Goal: Task Accomplishment & Management: Manage account settings

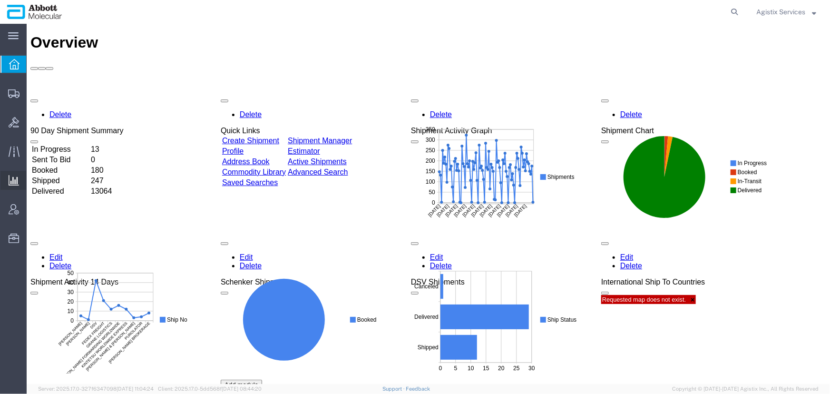
click at [0, 0] on span "Saved Reports" at bounding box center [0, 0] width 0 height 0
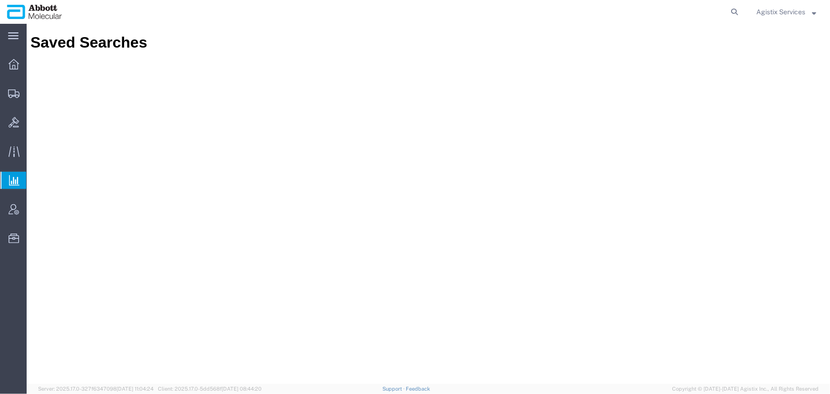
click at [795, 10] on span "Agistix Services" at bounding box center [781, 12] width 49 height 10
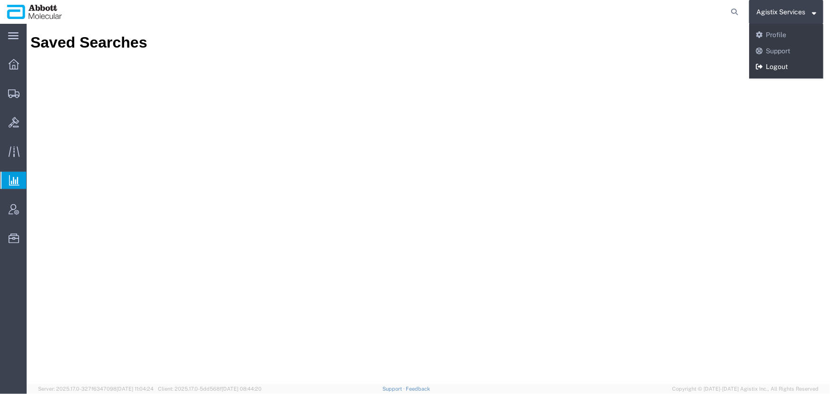
click at [781, 63] on link "Logout" at bounding box center [786, 67] width 74 height 16
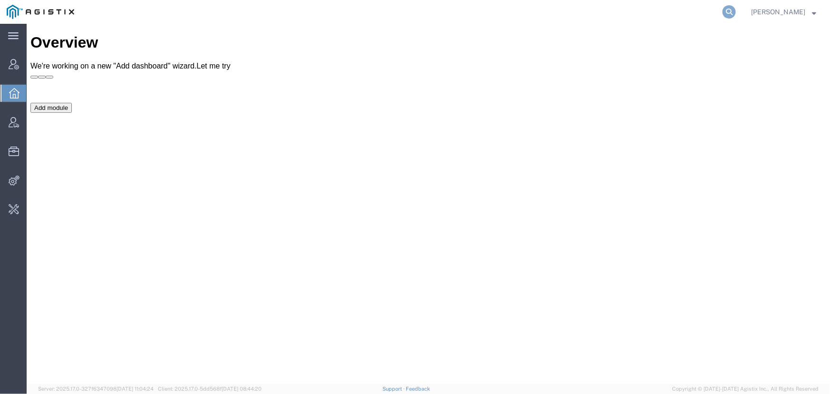
click at [728, 14] on icon at bounding box center [729, 11] width 13 height 13
type input "offline@pgw.com"
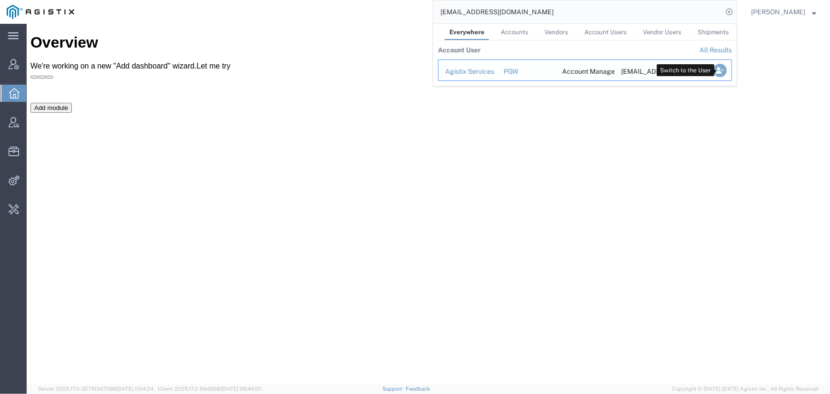
click at [720, 69] on icon "Search Results" at bounding box center [720, 70] width 13 height 13
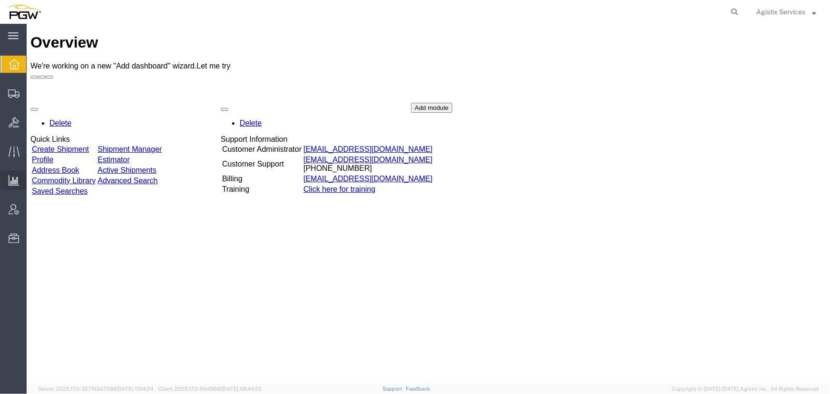
click at [0, 0] on span "Saved Reports" at bounding box center [0, 0] width 0 height 0
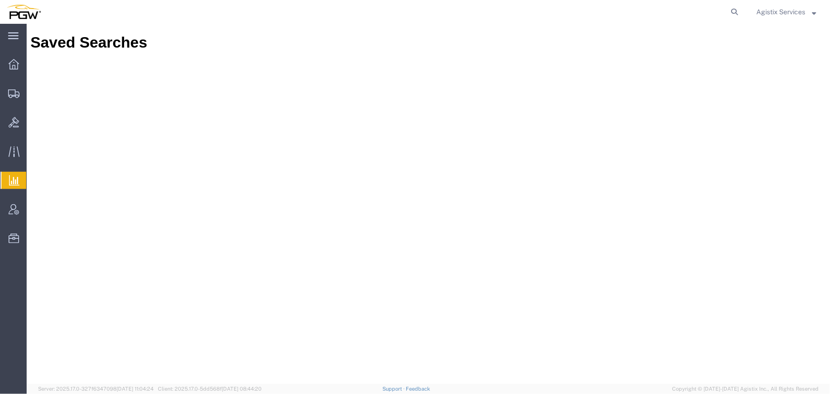
click at [792, 12] on span "Agistix Services" at bounding box center [781, 12] width 49 height 10
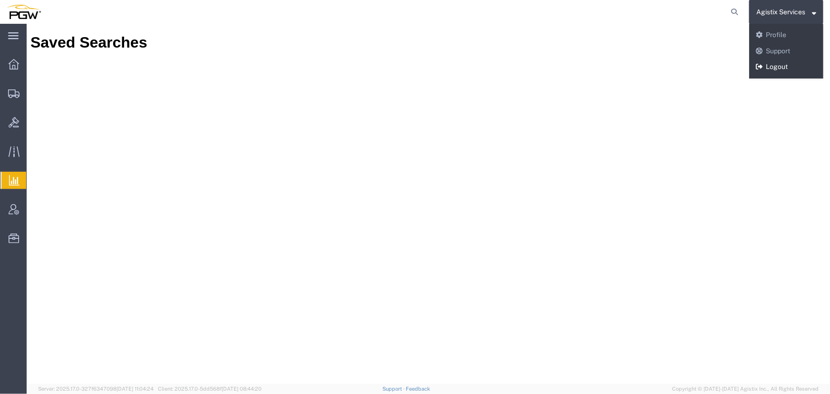
click at [782, 67] on link "Logout" at bounding box center [786, 67] width 74 height 16
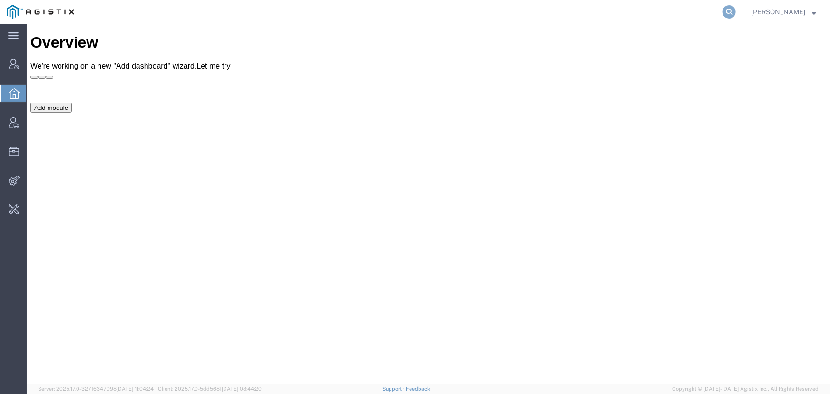
click at [732, 12] on icon at bounding box center [729, 11] width 13 height 13
type input "offline@pgw.com"
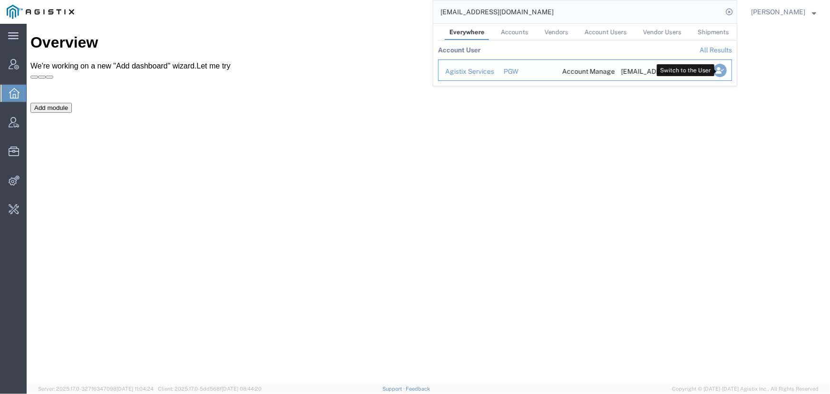
click at [723, 71] on icon "Search Results" at bounding box center [720, 70] width 13 height 13
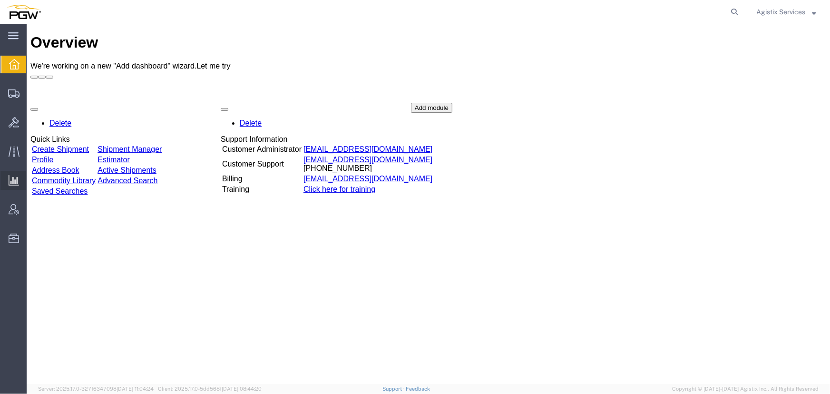
click at [0, 0] on span "Saved Reports" at bounding box center [0, 0] width 0 height 0
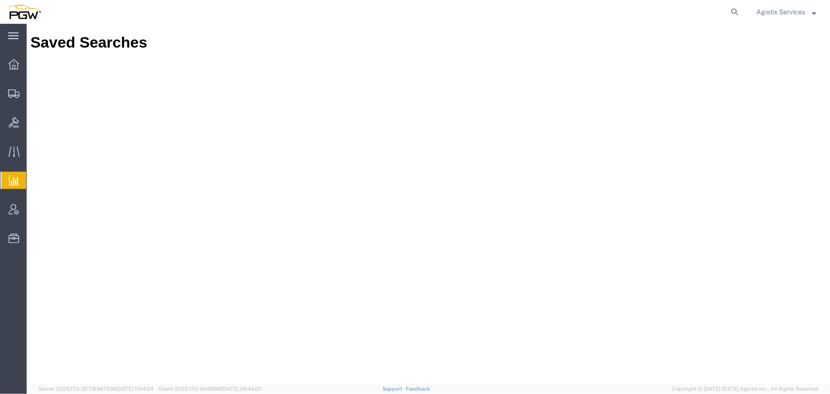
click at [0, 0] on span "Saved Reports" at bounding box center [0, 0] width 0 height 0
click at [773, 12] on span "Agistix Services" at bounding box center [781, 12] width 49 height 10
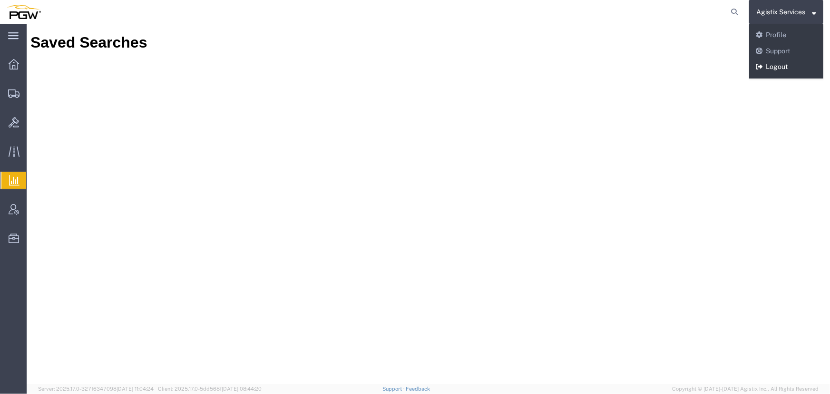
click at [773, 66] on link "Logout" at bounding box center [786, 67] width 74 height 16
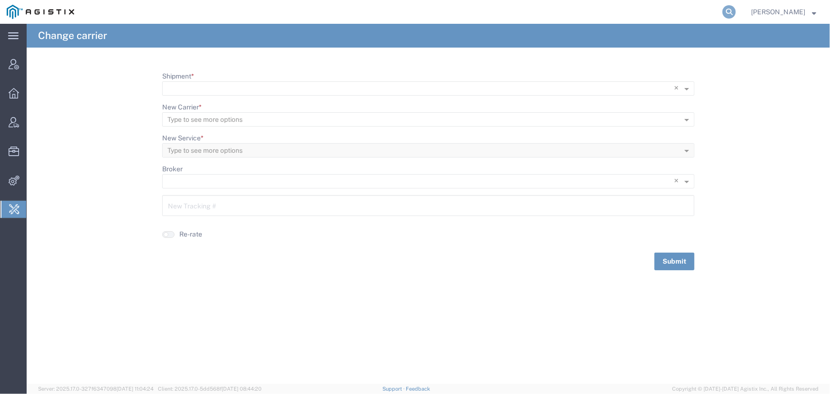
click at [730, 12] on icon at bounding box center [729, 11] width 13 height 13
type input "omni"
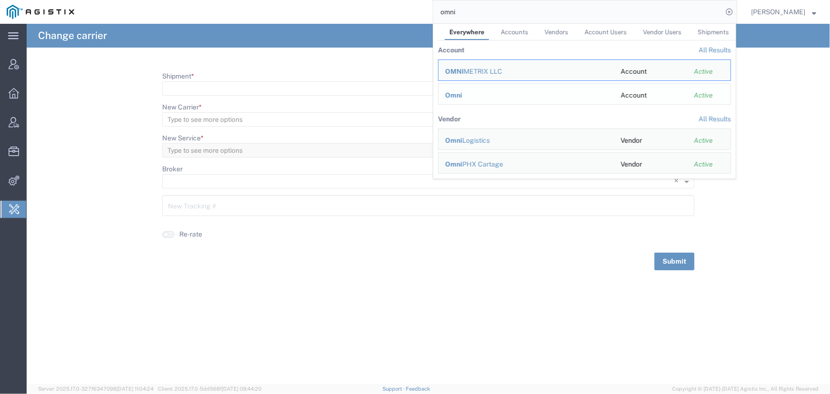
click at [455, 97] on span "Omni" at bounding box center [453, 95] width 17 height 8
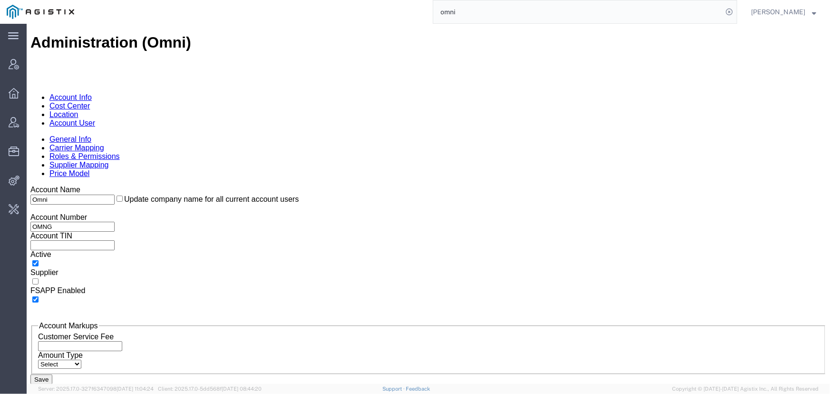
click at [95, 118] on link "Account User" at bounding box center [72, 122] width 46 height 8
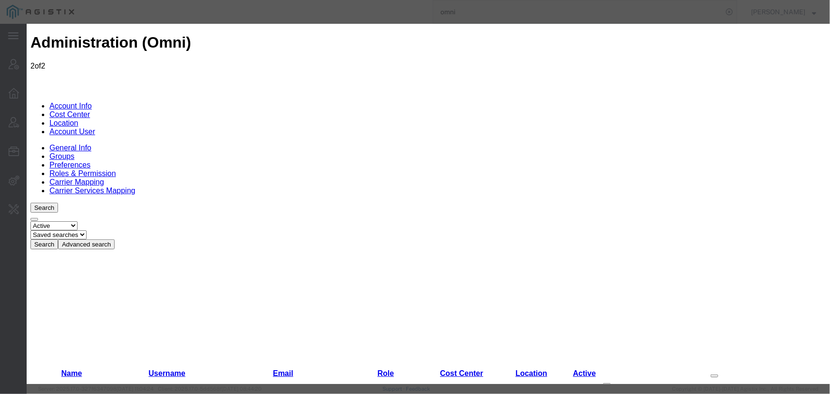
select select "COSTCENTER"
select select "61931"
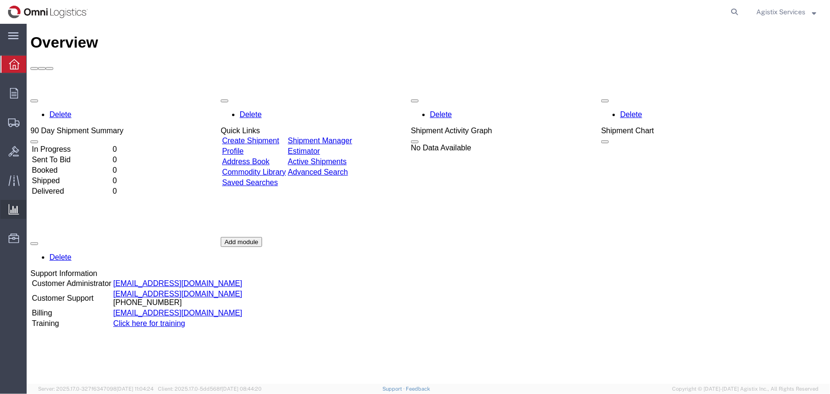
click at [16, 209] on icon at bounding box center [14, 209] width 10 height 10
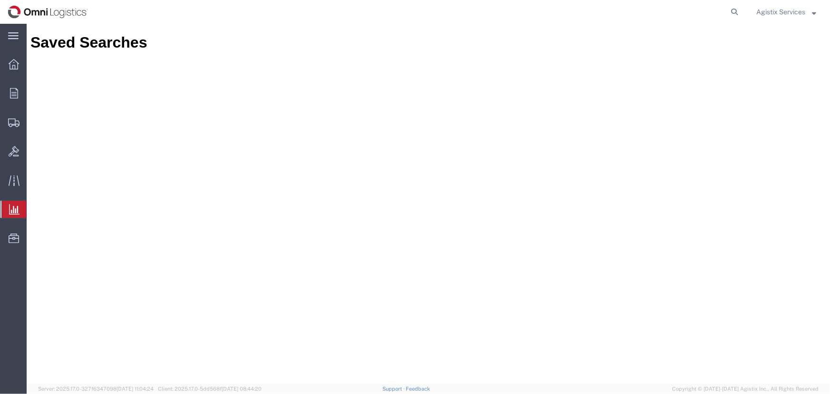
click at [0, 0] on span "Saved Reports" at bounding box center [0, 0] width 0 height 0
click at [772, 10] on span "Agistix Services" at bounding box center [781, 12] width 49 height 10
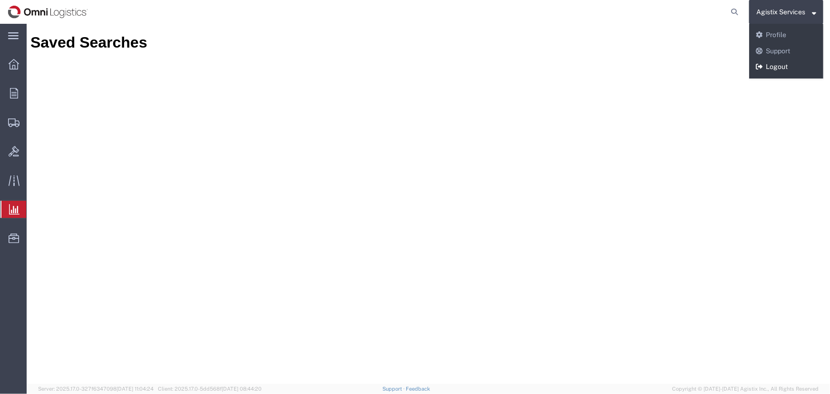
click at [766, 66] on link "Logout" at bounding box center [786, 67] width 74 height 16
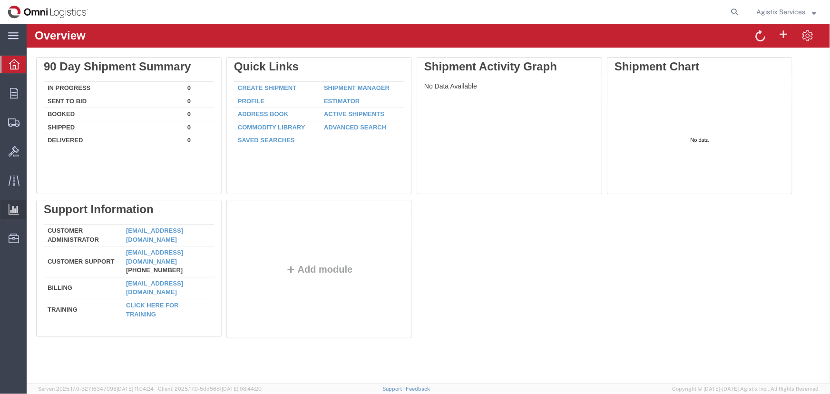
click at [0, 0] on span "Saved Reports" at bounding box center [0, 0] width 0 height 0
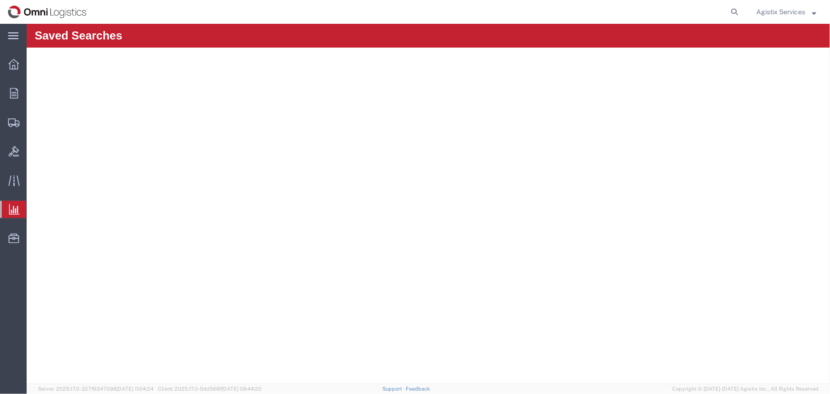
drag, startPoint x: 784, startPoint y: 10, endPoint x: 783, endPoint y: 22, distance: 12.9
click at [784, 10] on span "Agistix Services" at bounding box center [781, 12] width 49 height 10
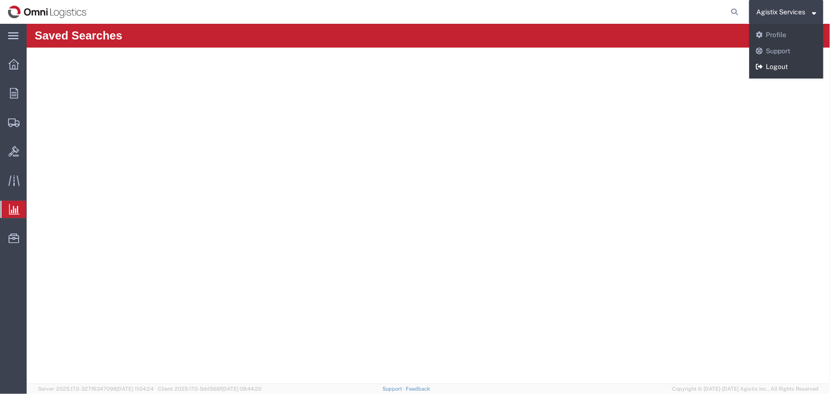
click at [768, 66] on link "Logout" at bounding box center [786, 67] width 74 height 16
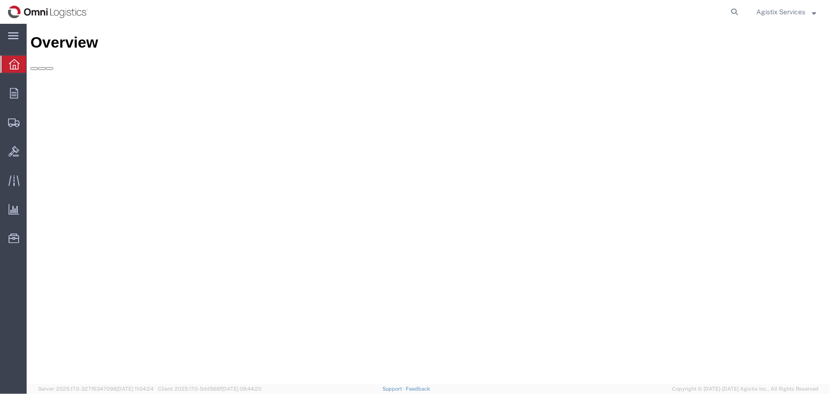
click at [777, 14] on span "Agistix Services" at bounding box center [781, 12] width 49 height 10
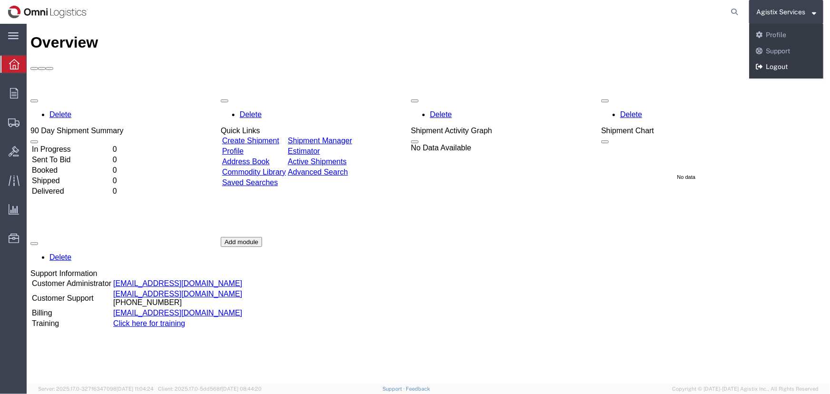
click at [773, 66] on link "Logout" at bounding box center [786, 67] width 74 height 16
